Goal: Task Accomplishment & Management: Complete application form

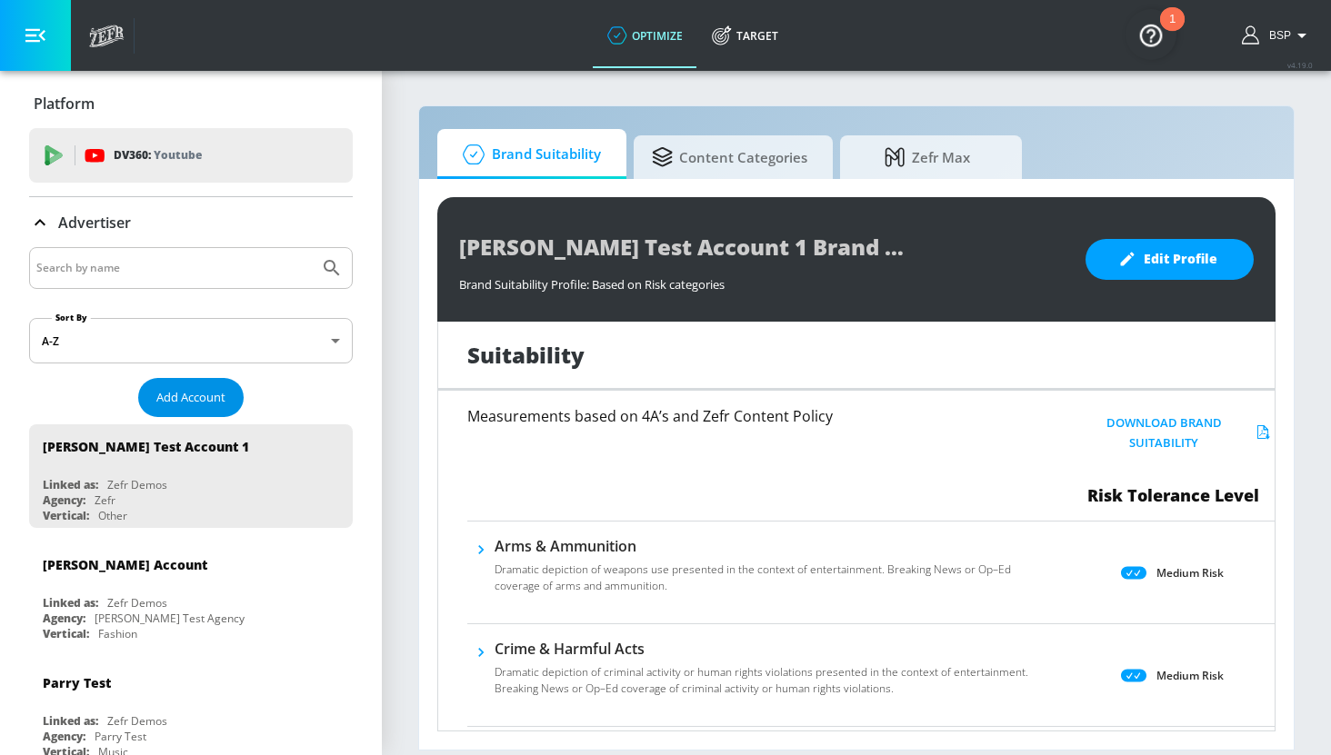
click at [212, 395] on span "Add Account" at bounding box center [190, 397] width 69 height 21
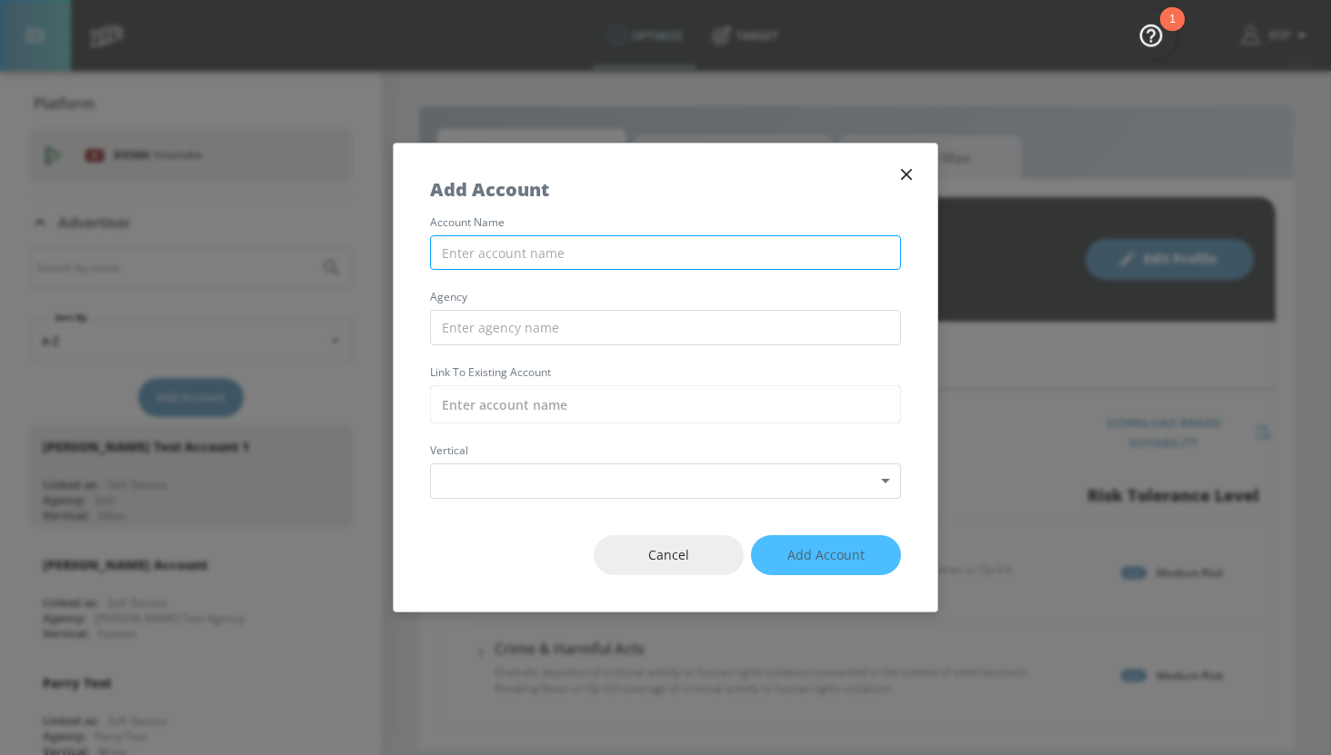
click at [585, 253] on input "text" at bounding box center [665, 252] width 471 height 35
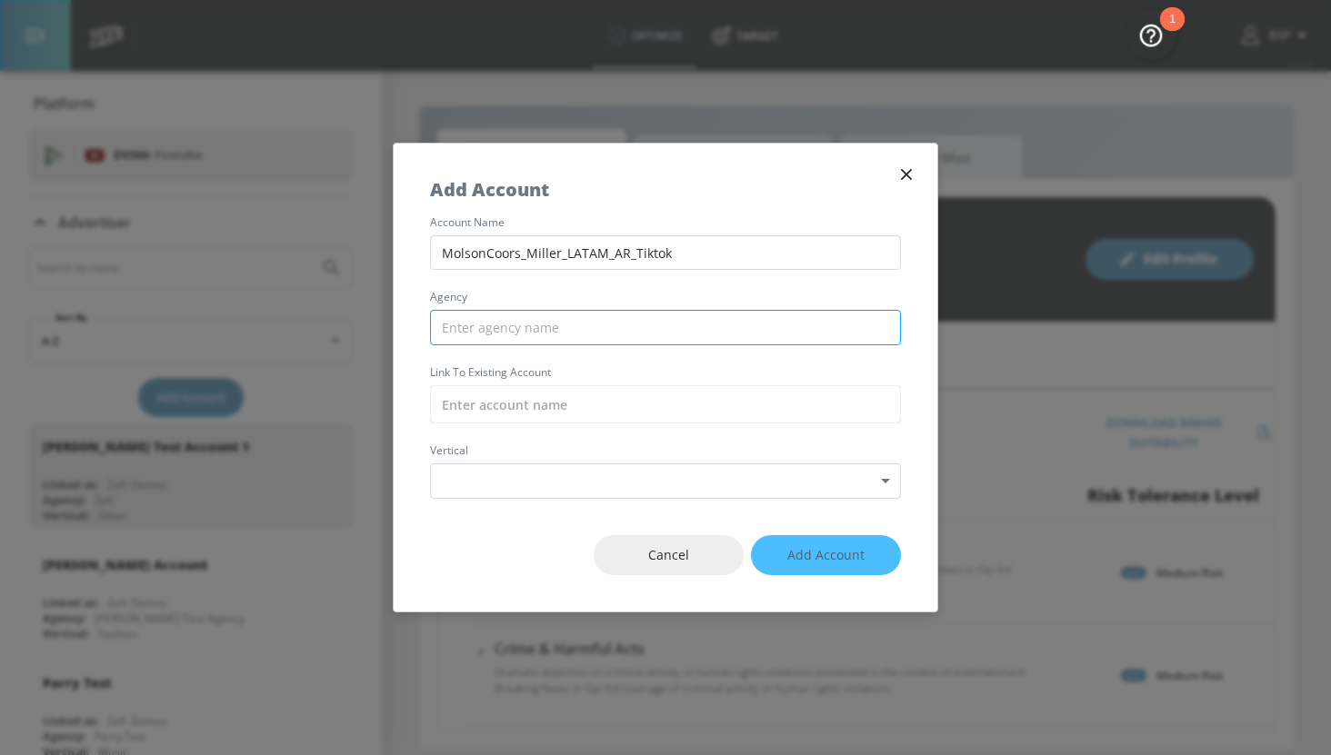
type input "MolsonCoors_Miller_LATAM_AR_Tiktok"
click at [562, 318] on input "text" at bounding box center [665, 327] width 471 height 35
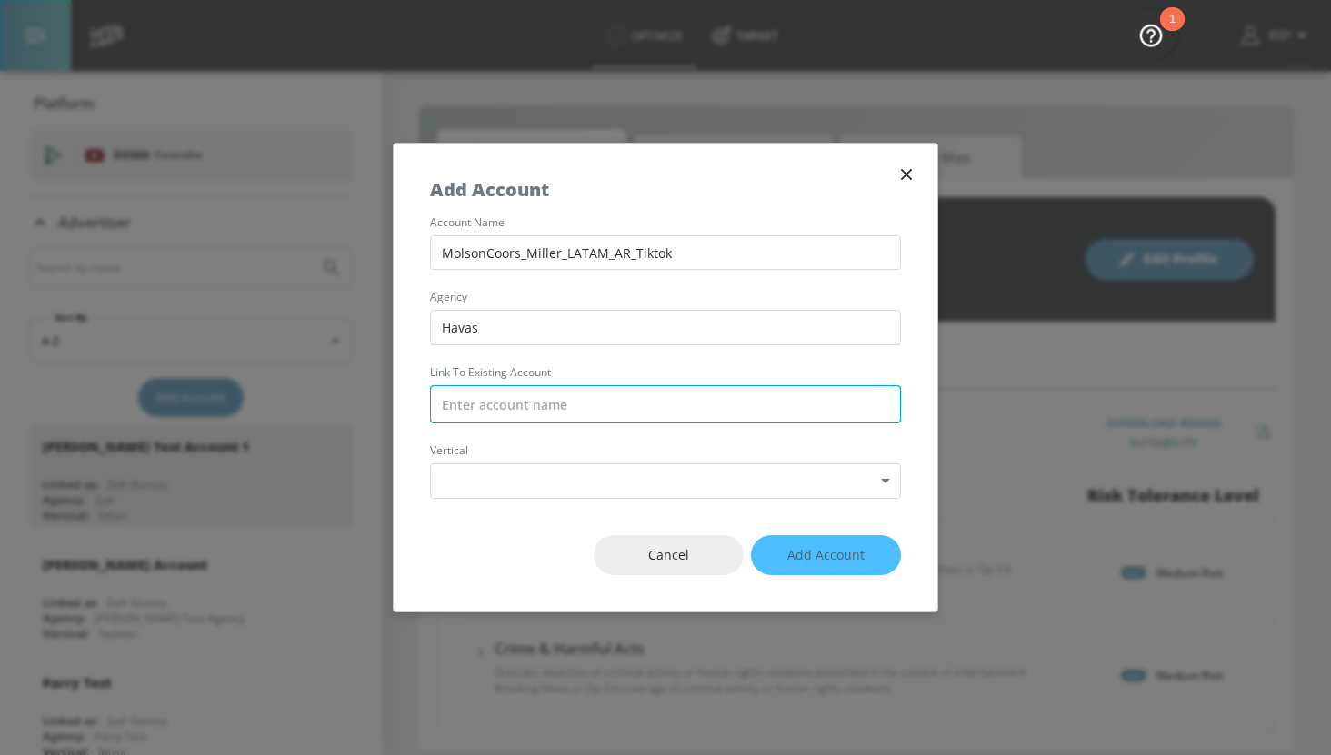
type input "Havas"
click at [594, 410] on input "text" at bounding box center [665, 404] width 471 height 38
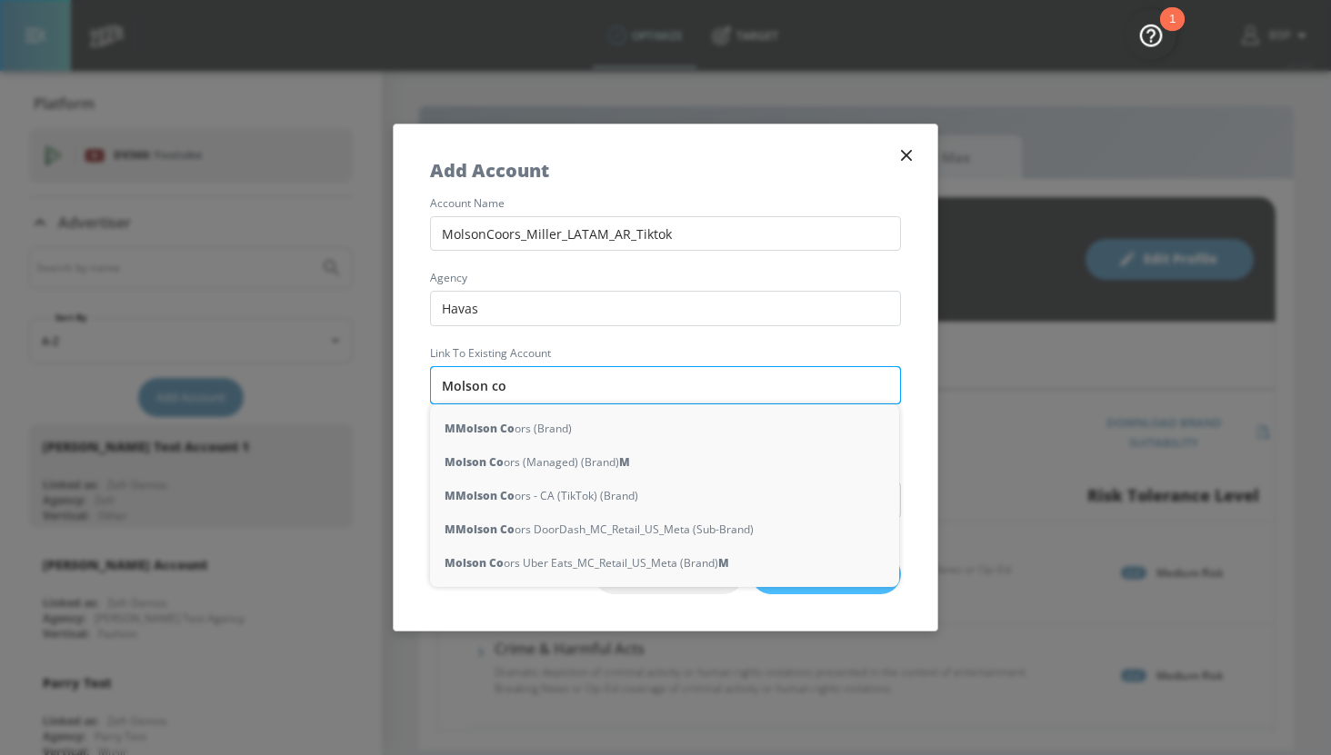
type input "Molson cor"
type input "Molson Co"
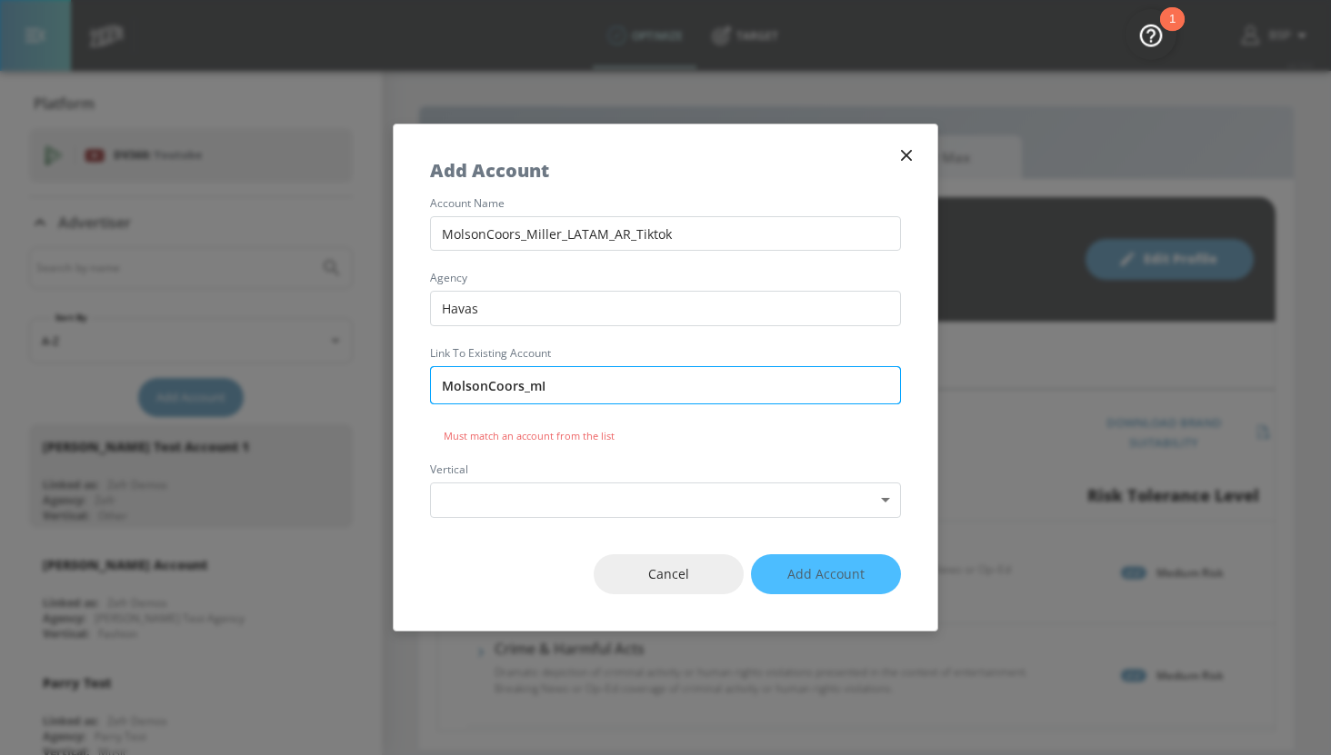
type input "MolsonCoors_mIL"
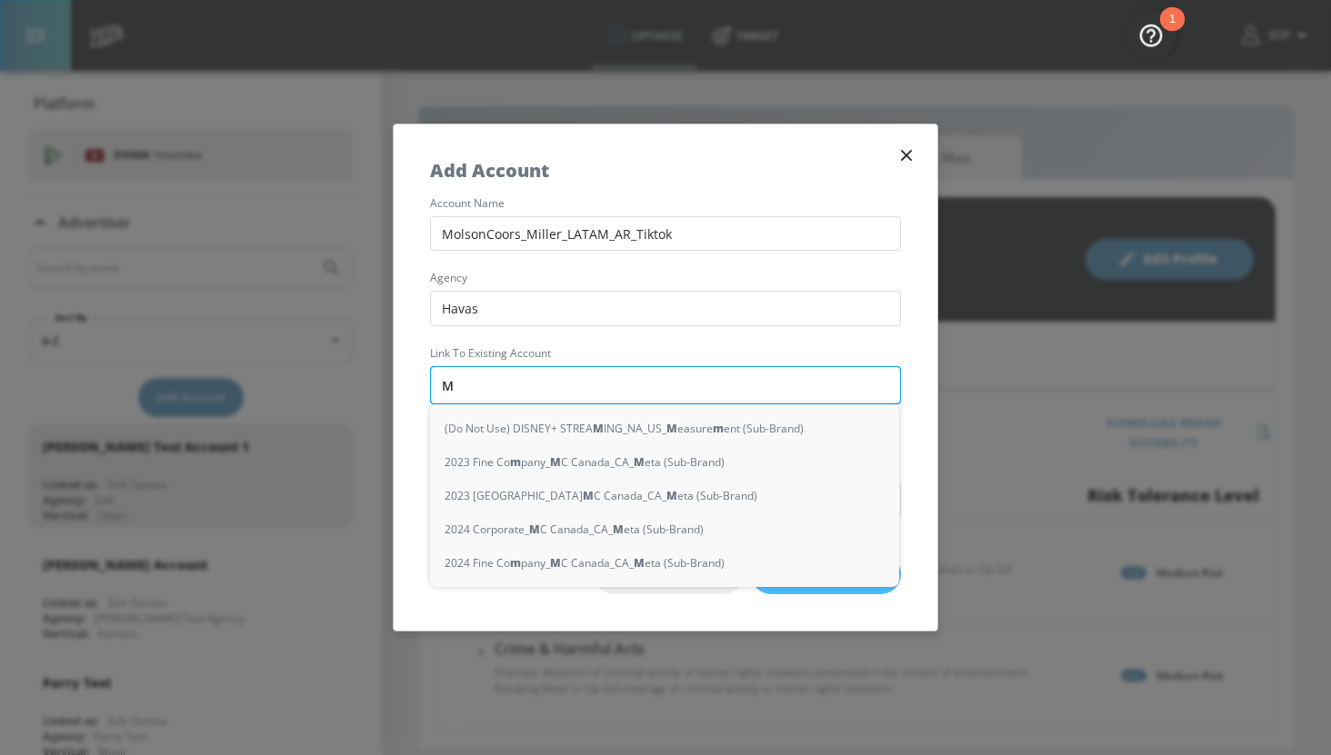
type input "MI"
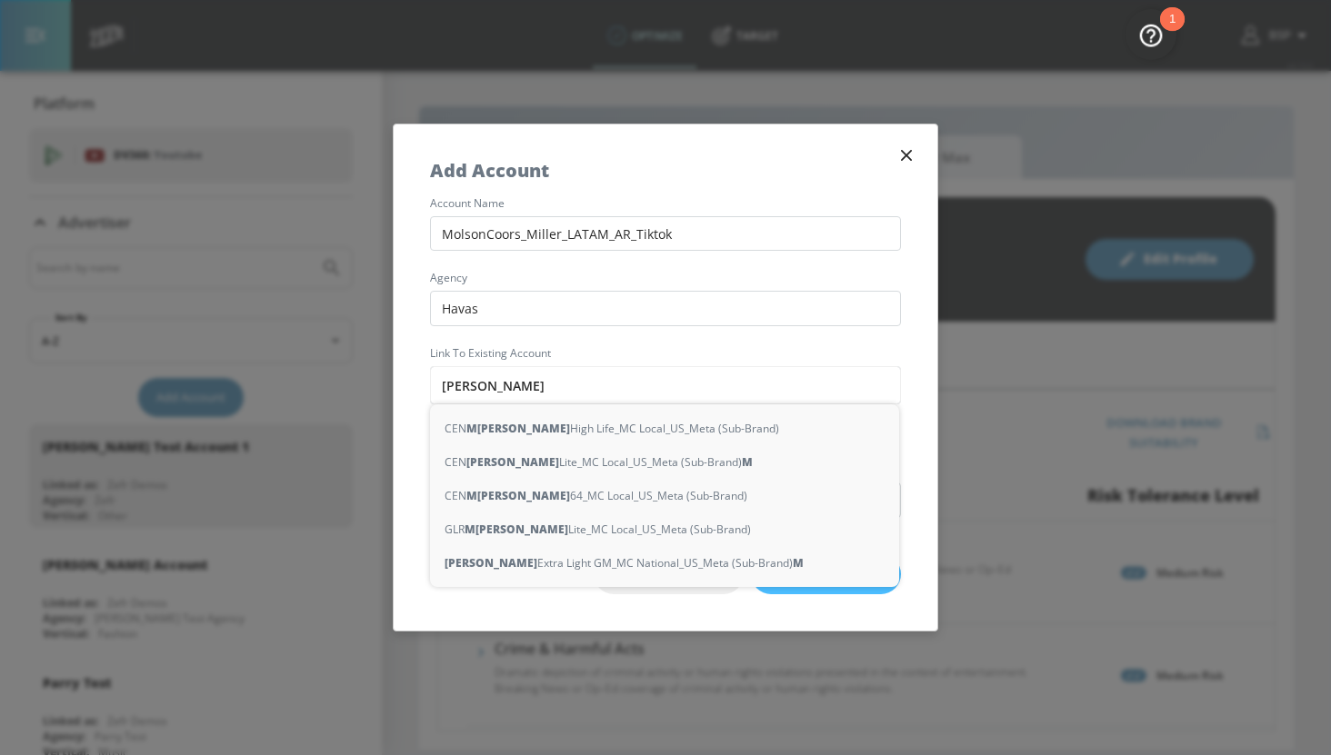
type input "[PERSON_NAME]"
click at [673, 353] on label "Link to Existing Account" at bounding box center [665, 353] width 471 height 11
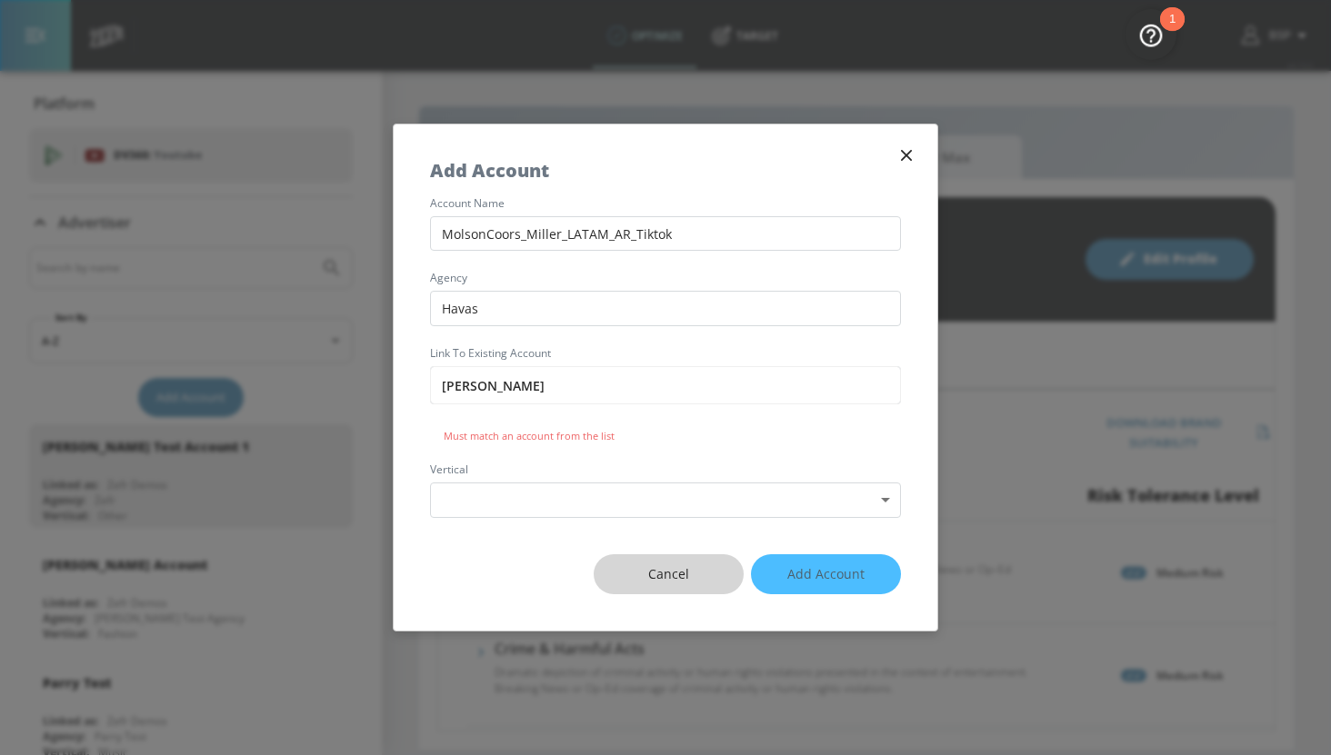
click at [707, 585] on span "Cancel" at bounding box center [668, 575] width 77 height 23
